Goal: Task Accomplishment & Management: Use online tool/utility

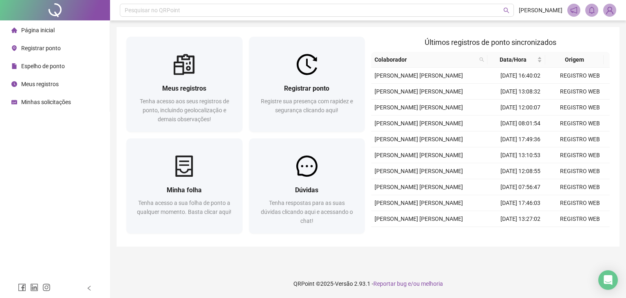
click at [40, 49] on span "Registrar ponto" at bounding box center [41, 48] width 40 height 7
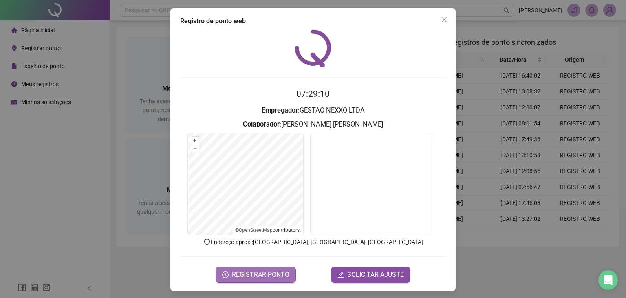
click at [237, 274] on span "REGISTRAR PONTO" at bounding box center [261, 275] width 58 height 10
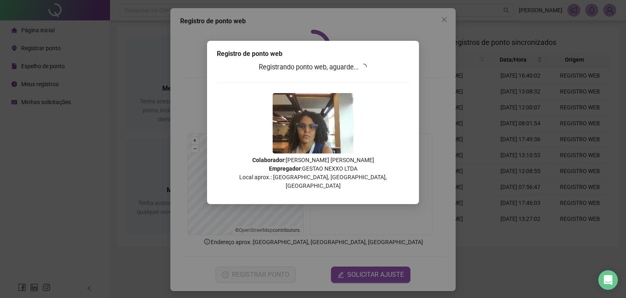
drag, startPoint x: 402, startPoint y: 51, endPoint x: 301, endPoint y: 82, distance: 105.0
click at [401, 51] on div "Registro de ponto web" at bounding box center [313, 54] width 193 height 10
click at [398, 62] on div "Registro [PERSON_NAME] web Registrando ponto web, aguarde... Colaborador : [PER…" at bounding box center [313, 122] width 212 height 163
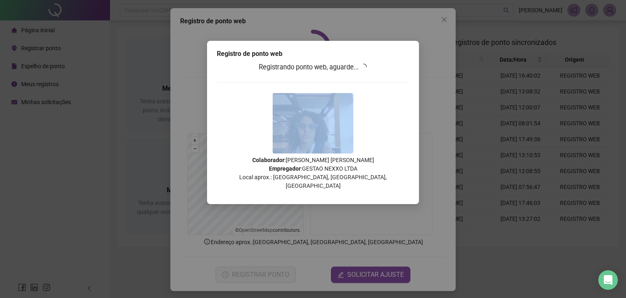
drag, startPoint x: 356, startPoint y: 98, endPoint x: 394, endPoint y: 77, distance: 43.6
click at [390, 84] on div "Registrando ponto web, aguarde... Colaborador : MIRELE DIAS MIRANDA Empregador …" at bounding box center [313, 129] width 193 height 134
click at [414, 105] on div "Registro [PERSON_NAME] web Registrando ponto web, aguarde... Colaborador : [PER…" at bounding box center [313, 122] width 212 height 163
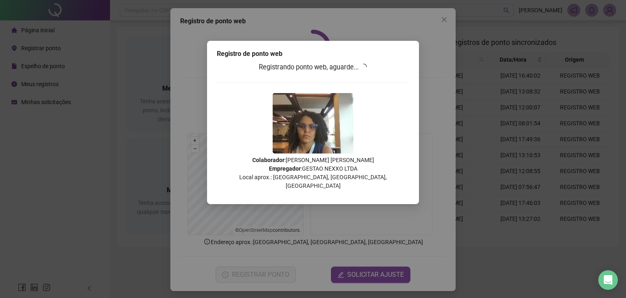
drag, startPoint x: 361, startPoint y: 106, endPoint x: 393, endPoint y: 0, distance: 110.8
click at [367, 102] on div "Registrando ponto web, aguarde... Colaborador : MIRELE DIAS MIRANDA Empregador …" at bounding box center [313, 129] width 193 height 134
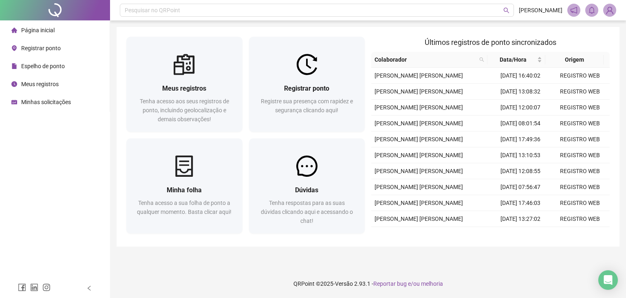
click at [27, 48] on span "Registrar ponto" at bounding box center [41, 48] width 40 height 7
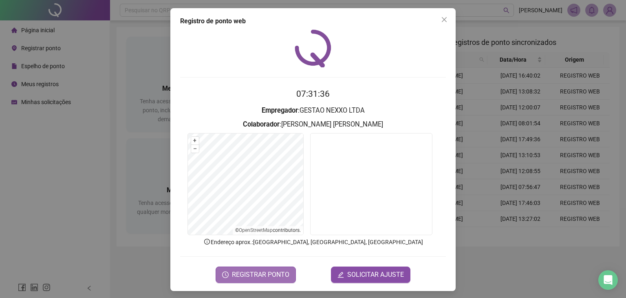
click at [258, 272] on span "REGISTRAR PONTO" at bounding box center [261, 275] width 58 height 10
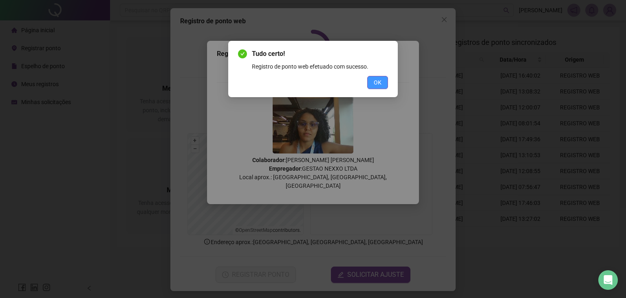
click at [377, 84] on span "OK" at bounding box center [378, 82] width 8 height 9
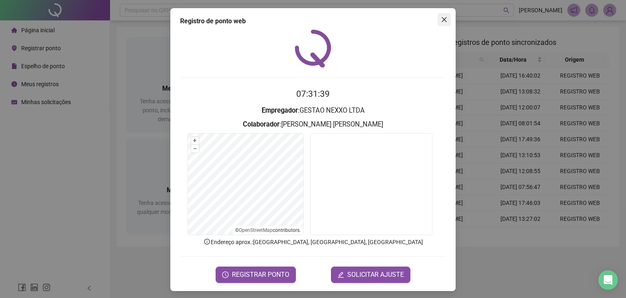
click at [445, 22] on span "Close" at bounding box center [444, 19] width 13 height 7
